Goal: Information Seeking & Learning: Learn about a topic

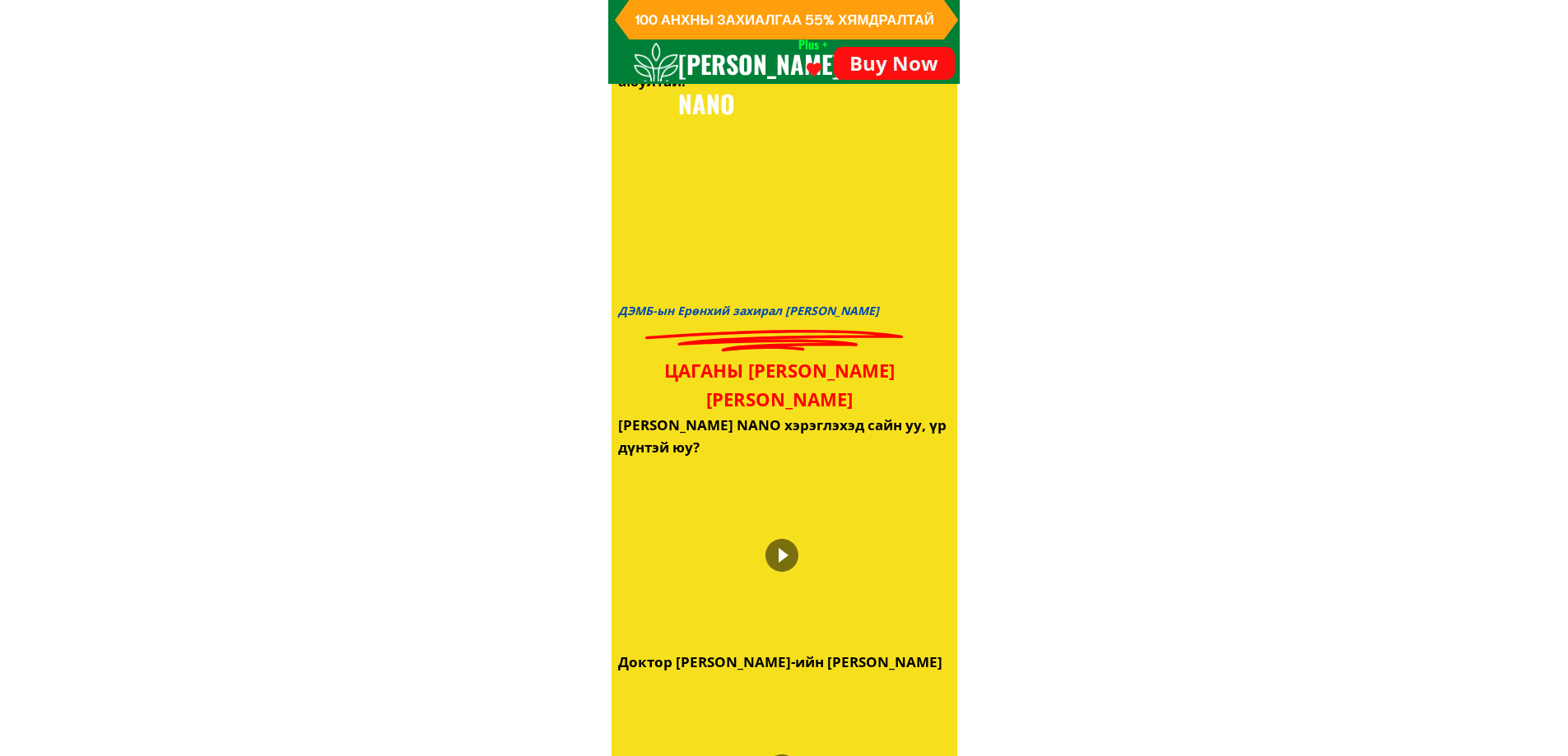
scroll to position [2140, 0]
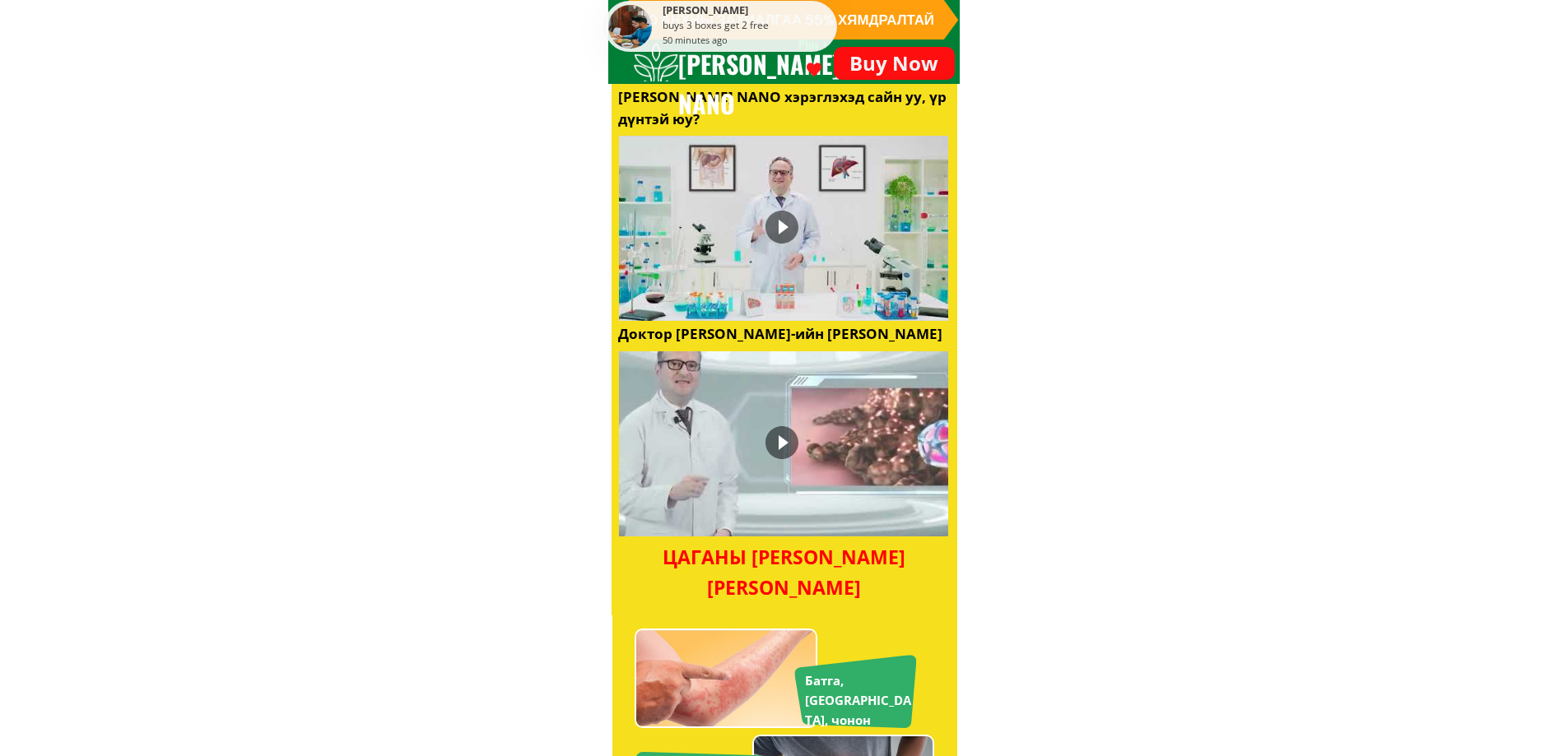
drag, startPoint x: 860, startPoint y: 354, endPoint x: 1252, endPoint y: 310, distance: 394.5
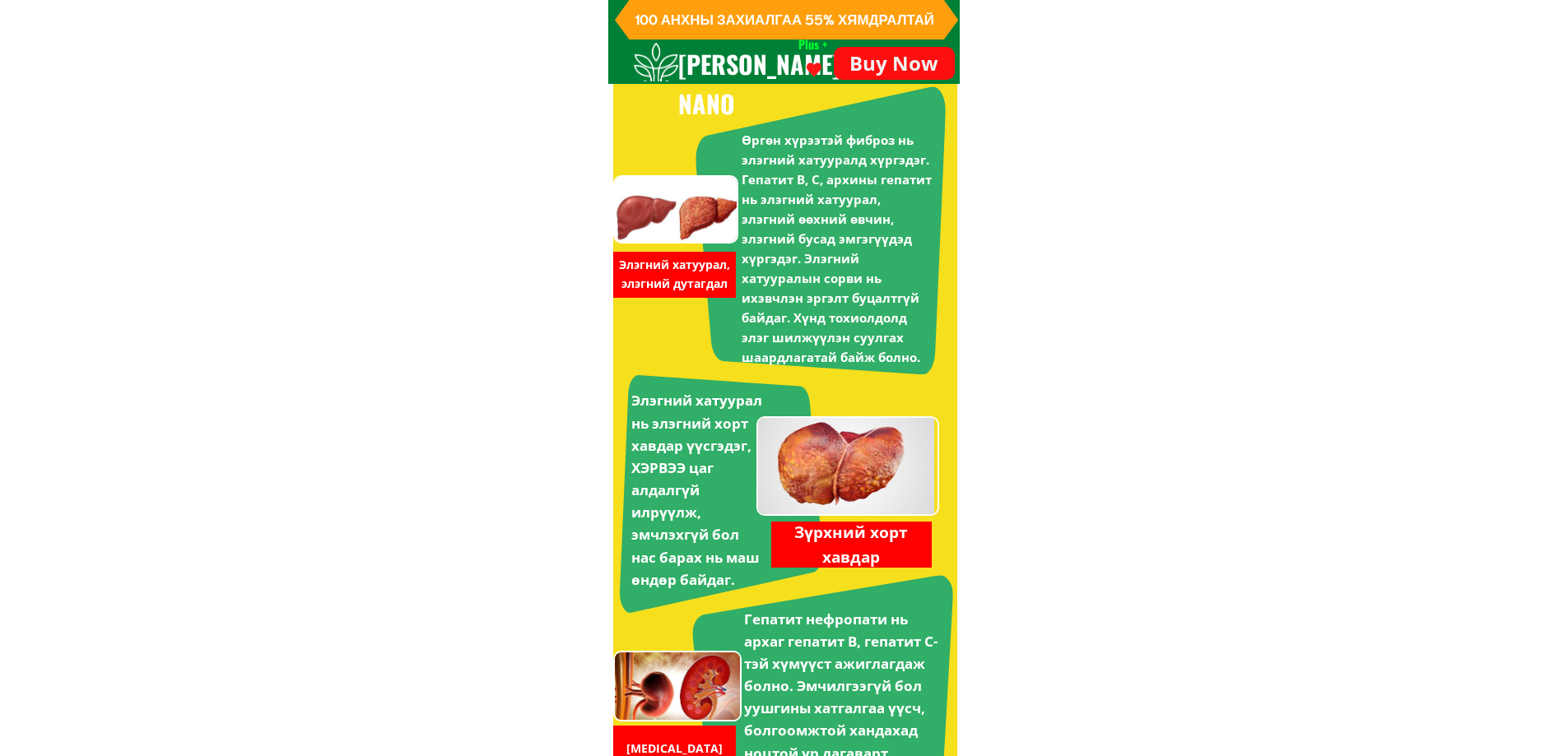
scroll to position [4033, 0]
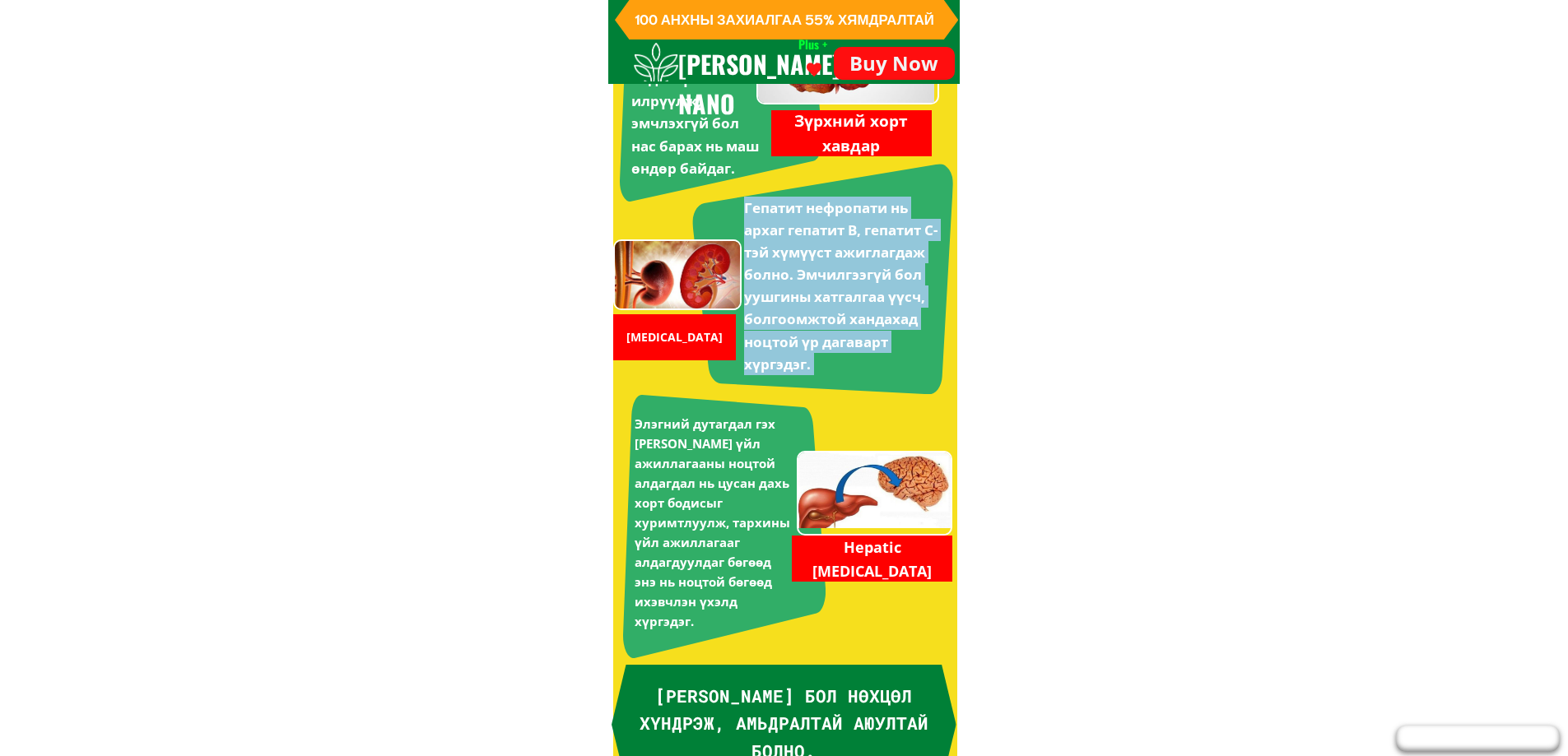
drag, startPoint x: 758, startPoint y: 290, endPoint x: 921, endPoint y: 412, distance: 203.6
click at [916, 410] on div "[PERSON_NAME] buys 3 boxes get 2 free 50 minutes ago Өргөн хүрээтэй фиброз нь э…" at bounding box center [784, 193] width 345 height 1200
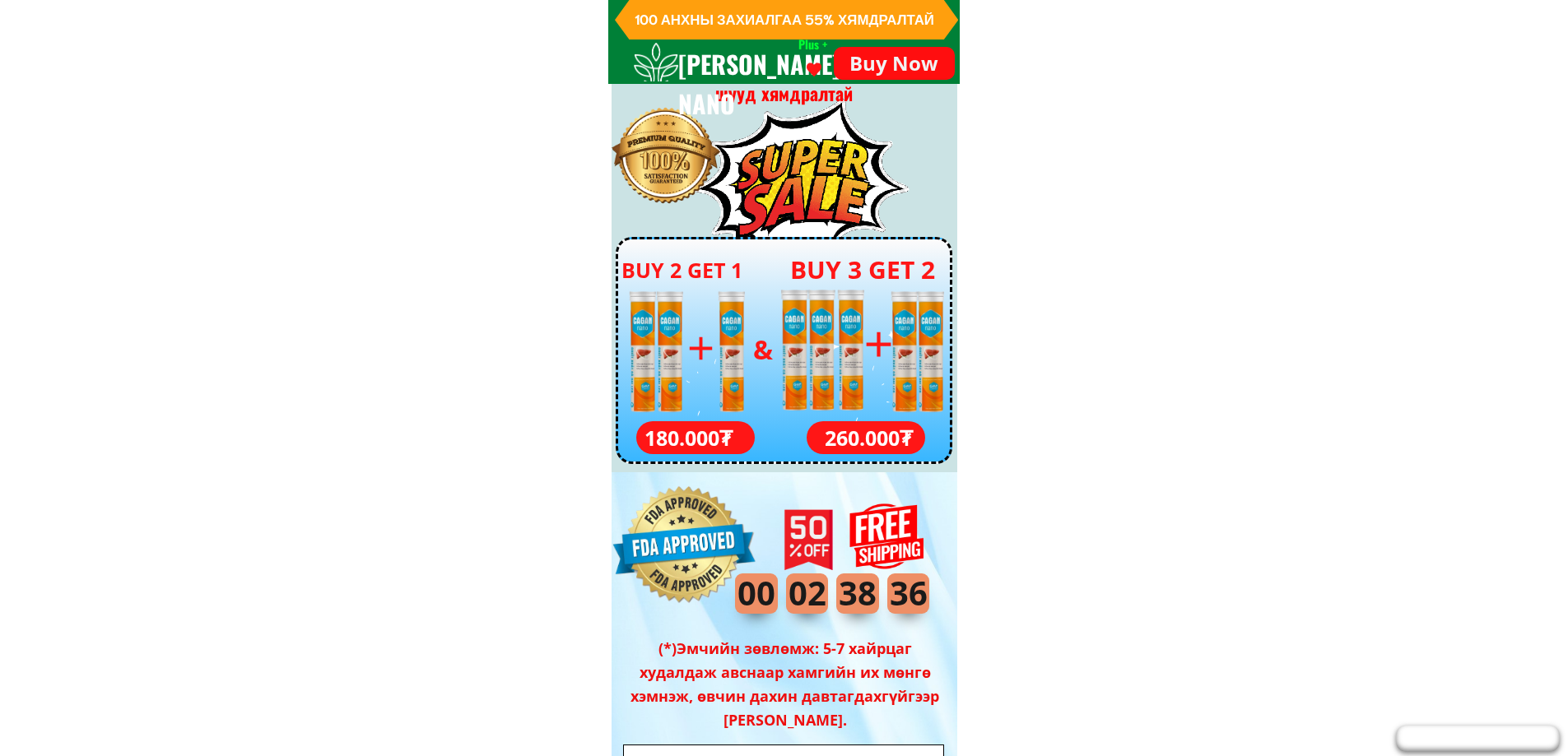
scroll to position [5566, 0]
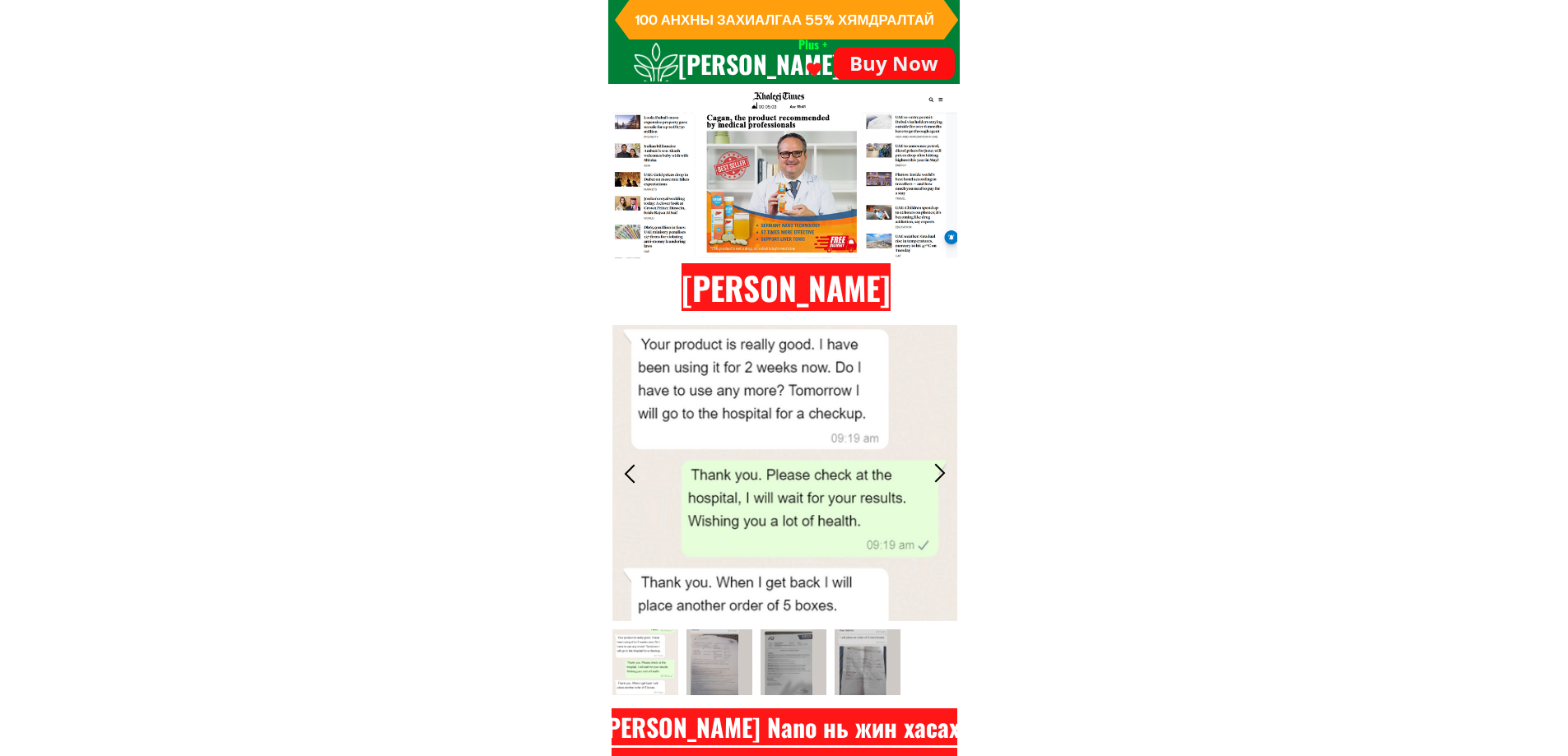
scroll to position [7161, 0]
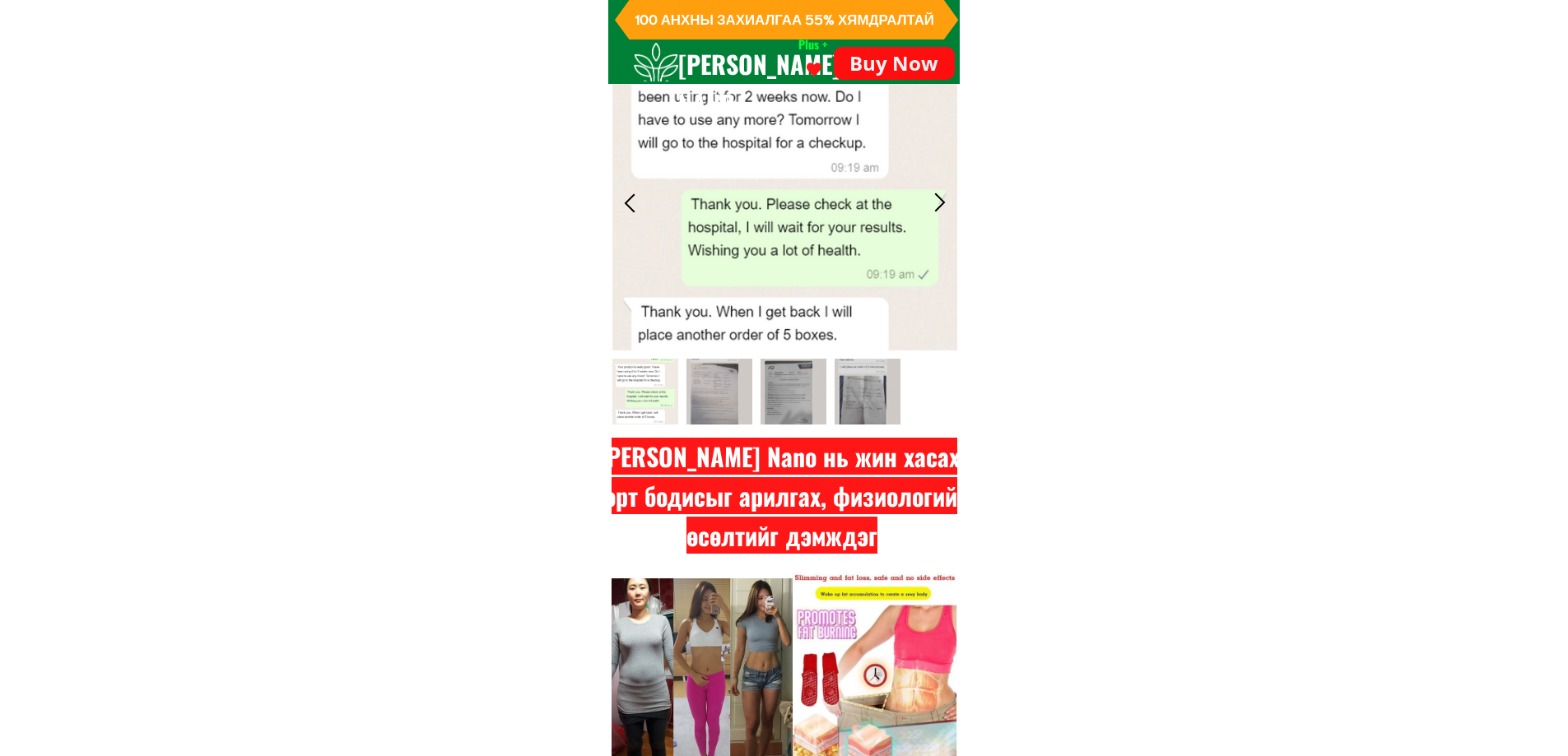
drag, startPoint x: 1357, startPoint y: 291, endPoint x: 1377, endPoint y: 301, distance: 22.4
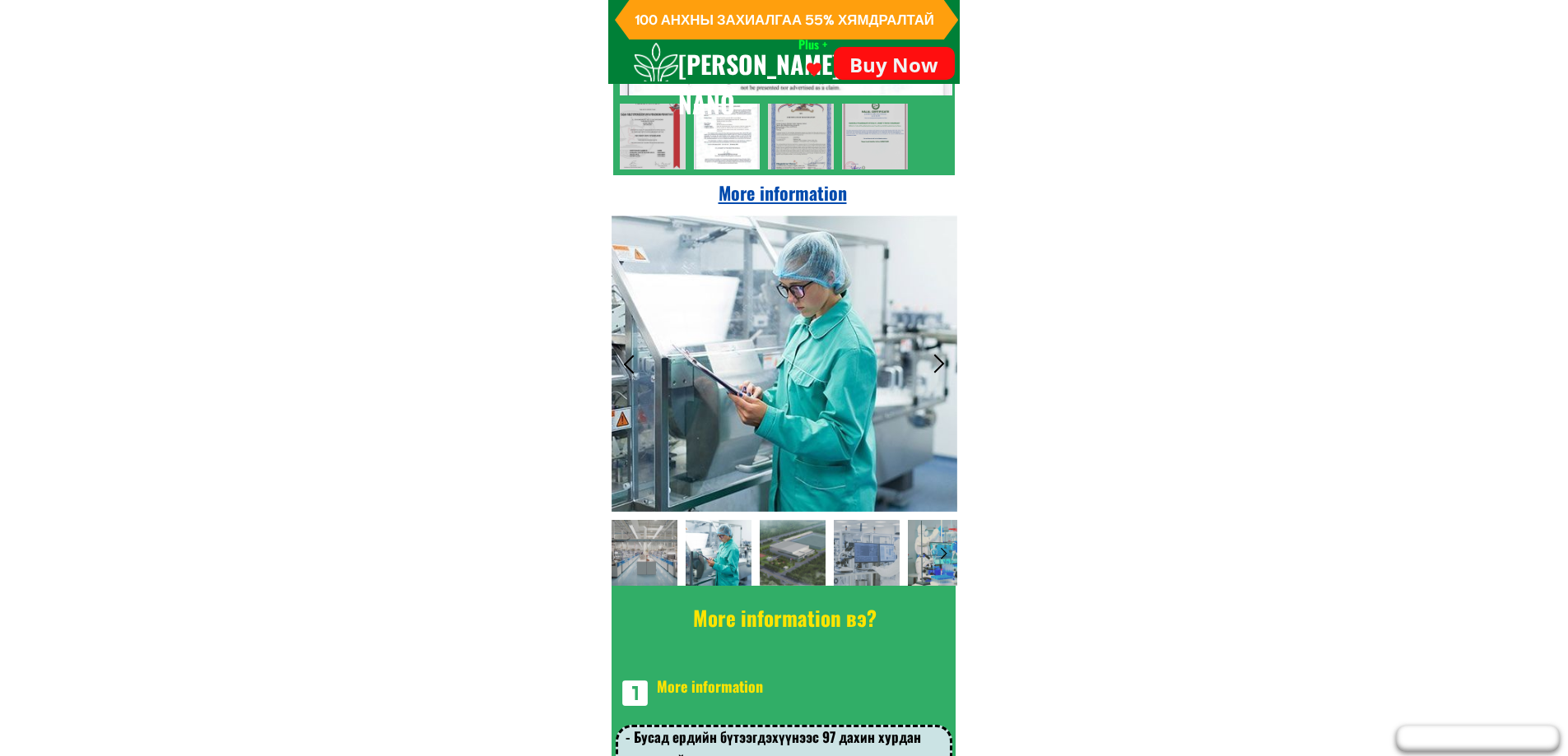
scroll to position [10536, 0]
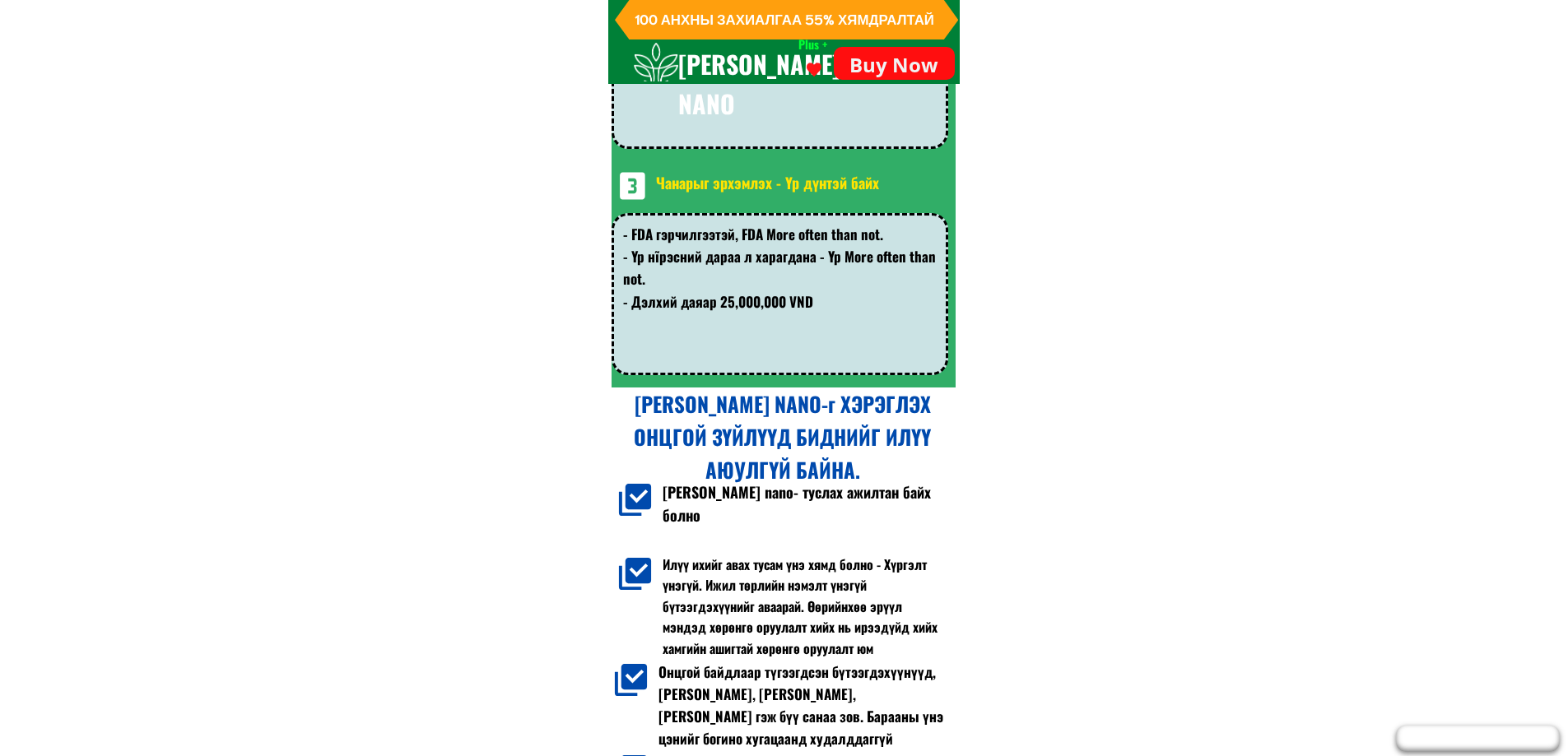
drag, startPoint x: 909, startPoint y: 694, endPoint x: 861, endPoint y: 639, distance: 73.0
click at [911, 695] on div "[PERSON_NAME] NANO-г ХЭРЭГЛЭХ ОНЦГОЙ ЗҮЙЛҮҮД БИДНИЙГ ИЛҮҮ АЮУЛГҮЙ БАЙНА. [PERSO…" at bounding box center [784, 603] width 345 height 427
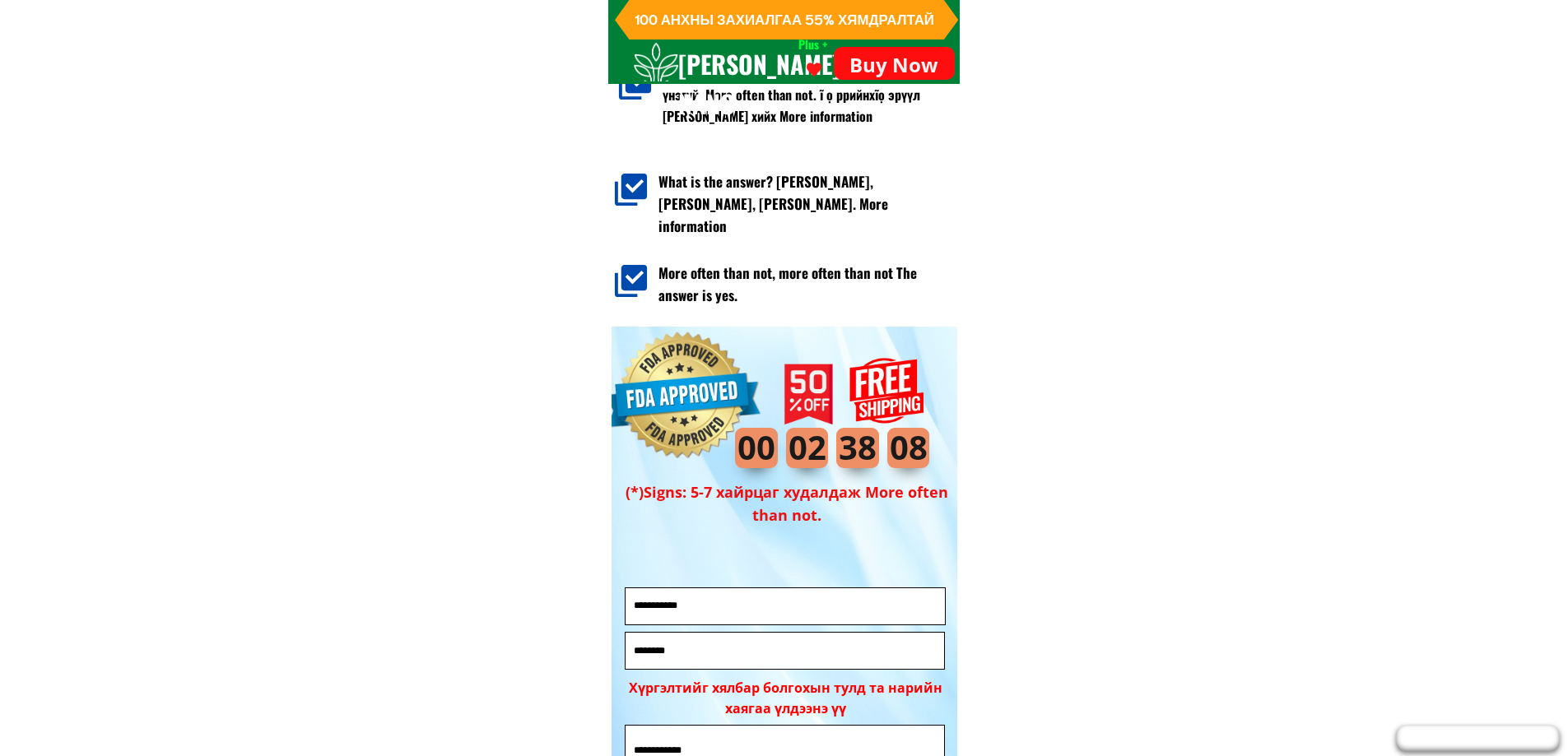
scroll to position [11984, 0]
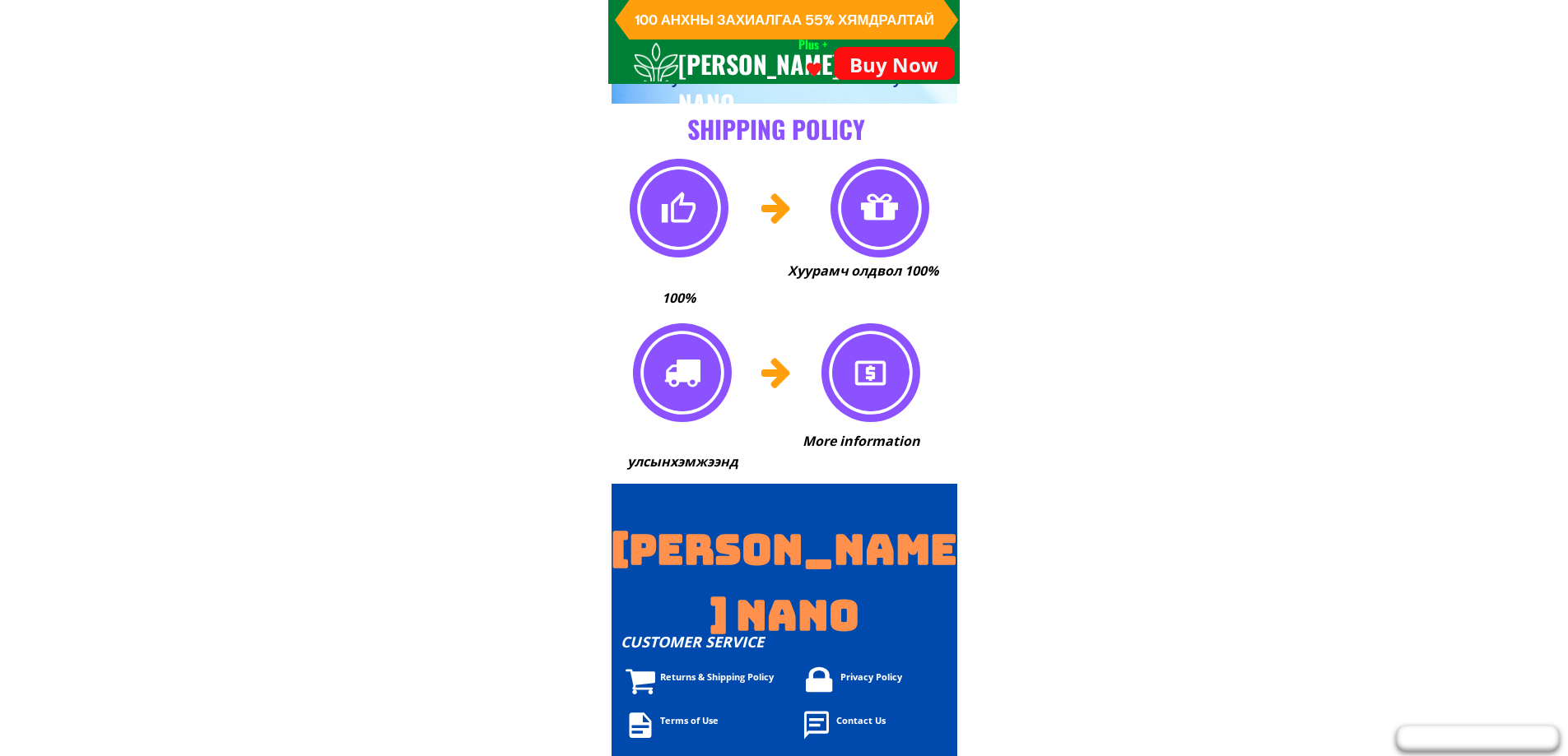
click at [694, 717] on font "Terms of Use" at bounding box center [689, 721] width 58 height 13
drag, startPoint x: 694, startPoint y: 717, endPoint x: 669, endPoint y: 578, distance: 141.2
click at [694, 718] on font "Terms of Use" at bounding box center [689, 721] width 58 height 13
